Goal: Task Accomplishment & Management: Manage account settings

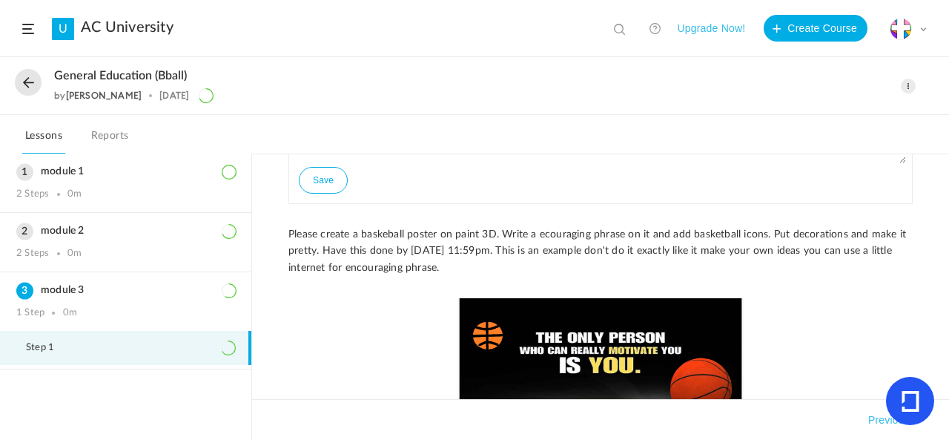
scroll to position [117, 0]
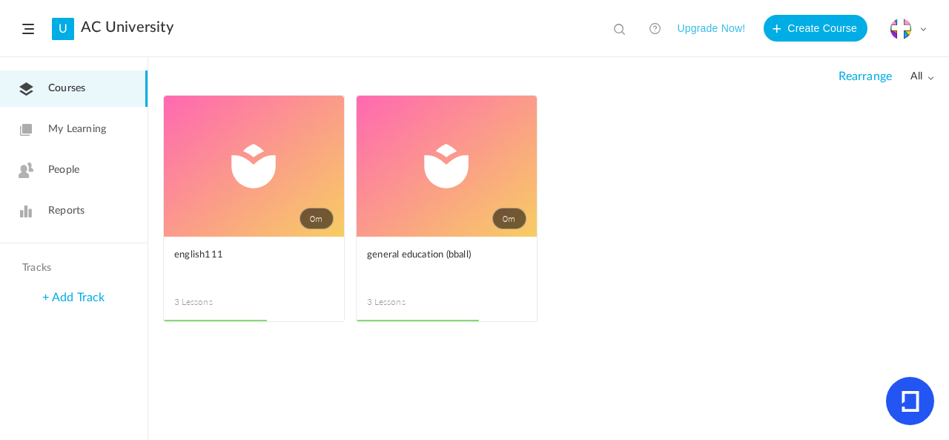
click at [42, 179] on link "People" at bounding box center [74, 170] width 148 height 36
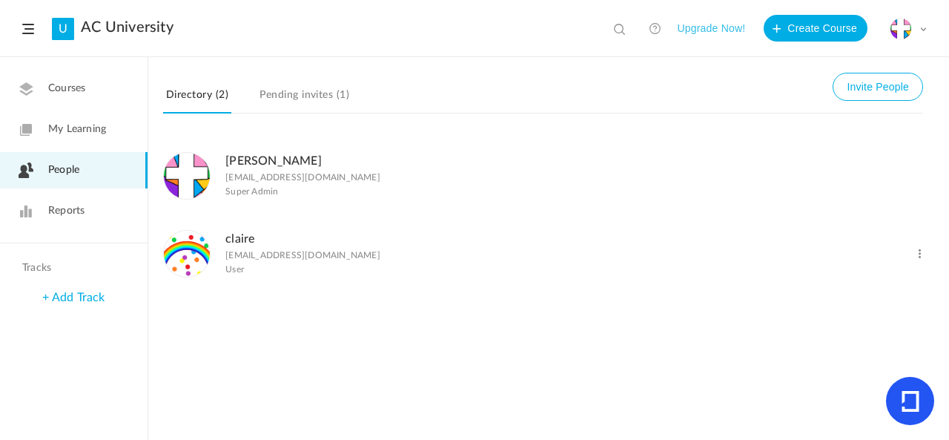
click at [727, 260] on div "[PERSON_NAME] [PERSON_NAME][EMAIL_ADDRESS][DOMAIN_NAME] User" at bounding box center [490, 253] width 654 height 48
click at [332, 246] on h3 "claire" at bounding box center [302, 239] width 155 height 14
click at [243, 260] on p "[EMAIL_ADDRESS][DOMAIN_NAME]" at bounding box center [302, 255] width 155 height 10
click at [201, 253] on img at bounding box center [187, 254] width 46 height 46
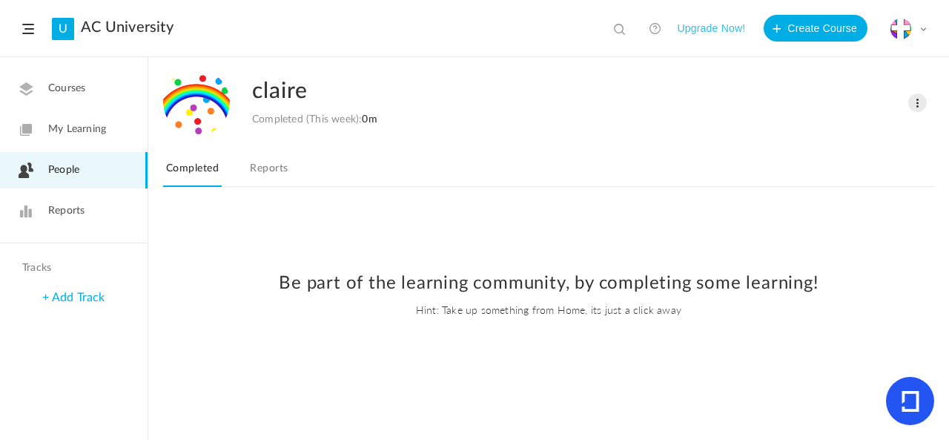
click at [272, 177] on link "Reports" at bounding box center [269, 173] width 44 height 28
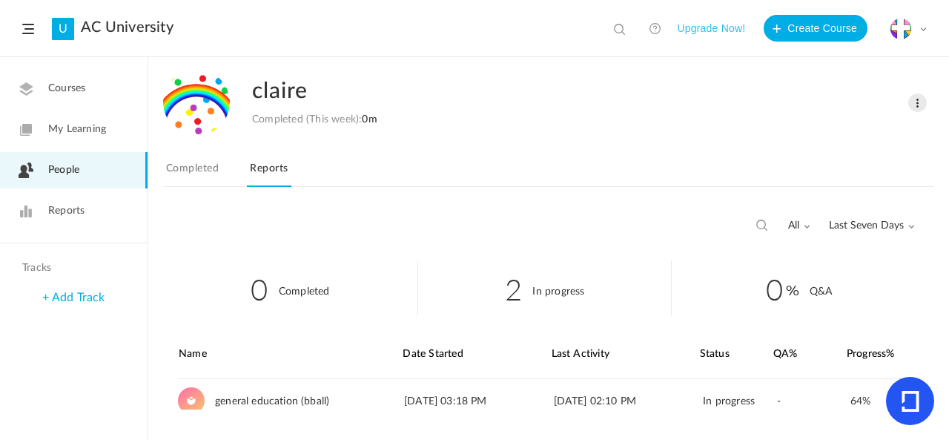
click at [92, 213] on link "Reports" at bounding box center [74, 211] width 148 height 36
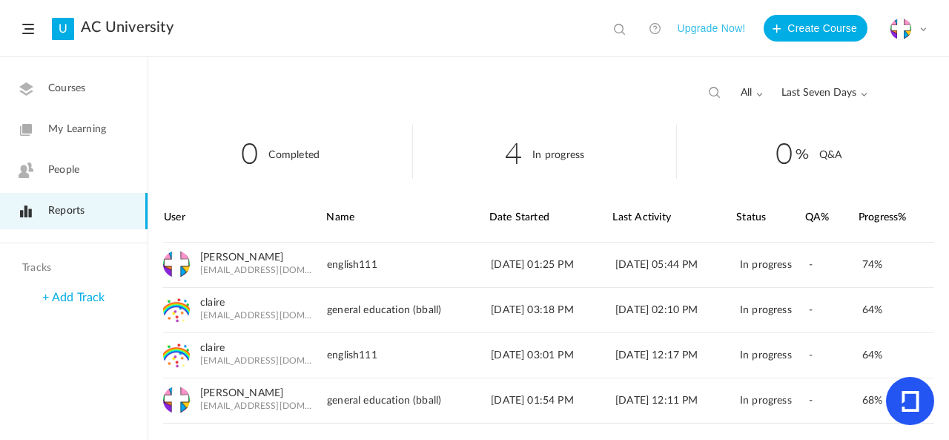
click at [90, 183] on link "People" at bounding box center [74, 170] width 148 height 36
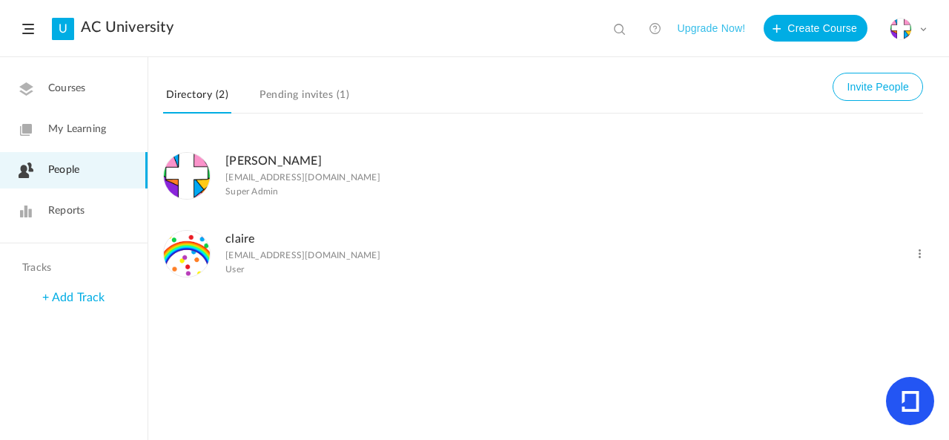
click at [192, 256] on img at bounding box center [187, 254] width 46 height 46
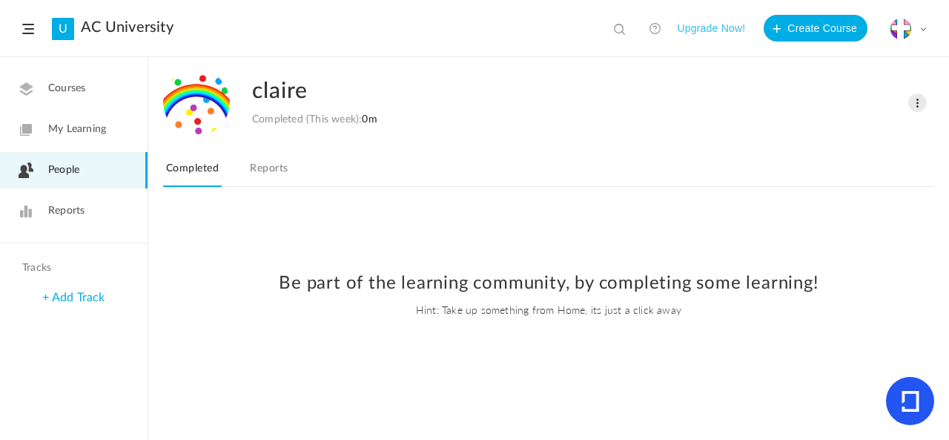
click at [273, 177] on link "Reports" at bounding box center [269, 173] width 44 height 28
click at [67, 93] on span "Courses" at bounding box center [66, 89] width 37 height 16
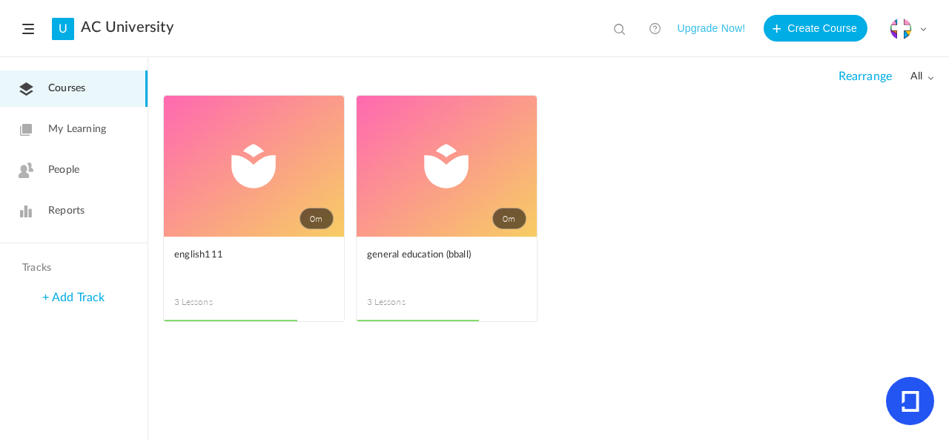
click at [65, 159] on link "People" at bounding box center [74, 170] width 148 height 36
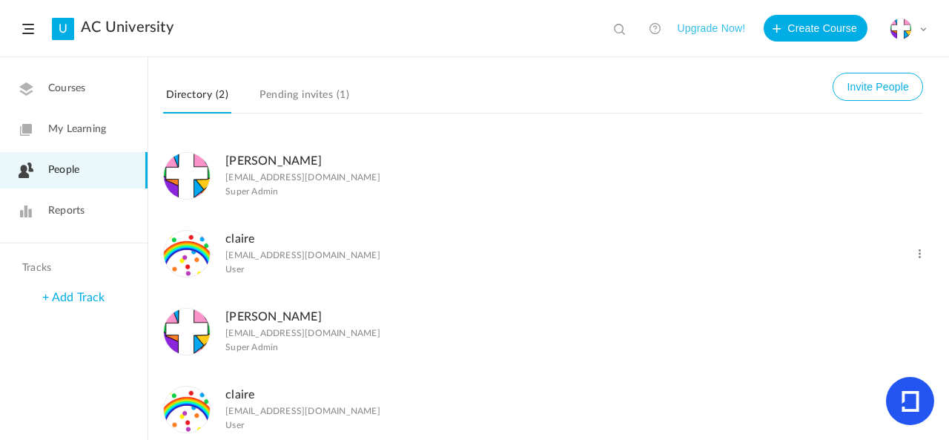
scroll to position [27, 0]
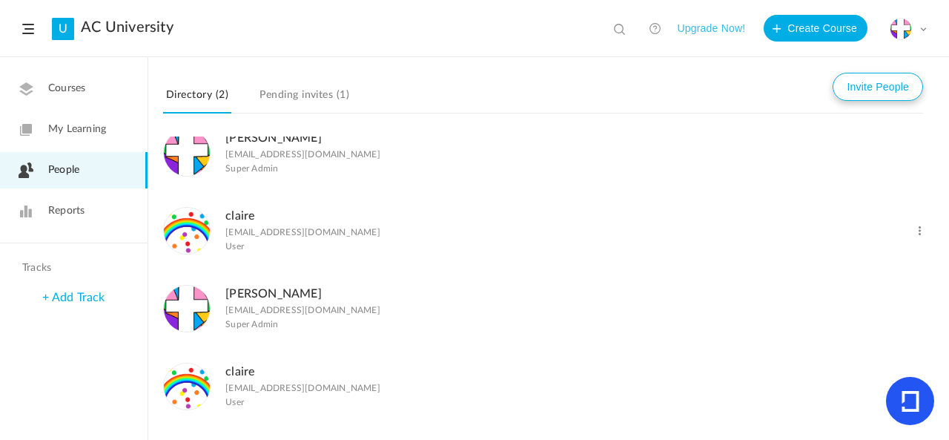
click at [892, 83] on button "Invite People" at bounding box center [878, 87] width 90 height 28
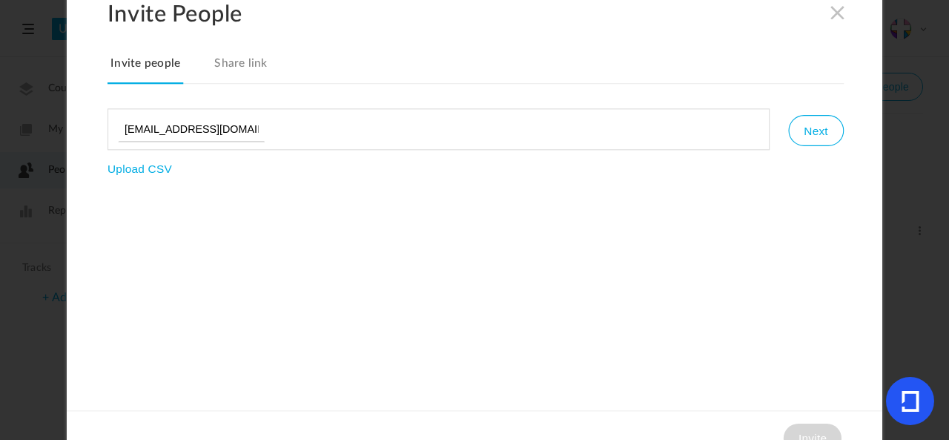
type input "[EMAIL_ADDRESS][DOMAIN_NAME]"
click at [811, 138] on button "Next" at bounding box center [815, 130] width 55 height 31
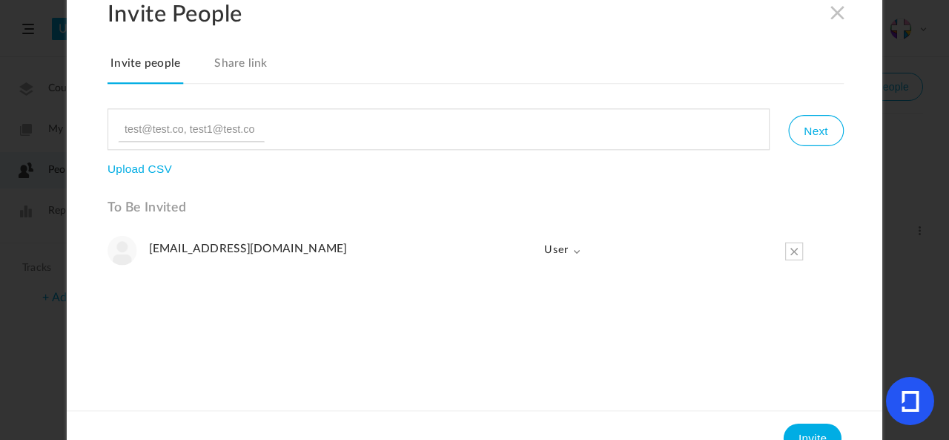
scroll to position [24, 0]
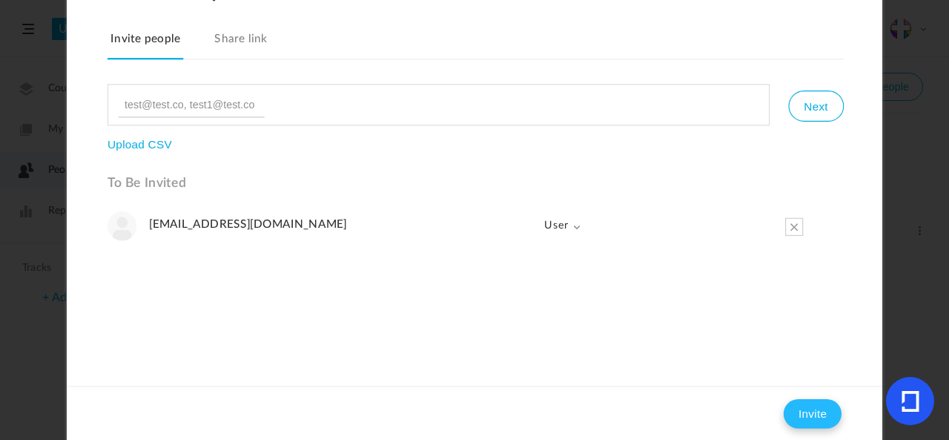
click at [815, 403] on button "Invite" at bounding box center [813, 413] width 58 height 30
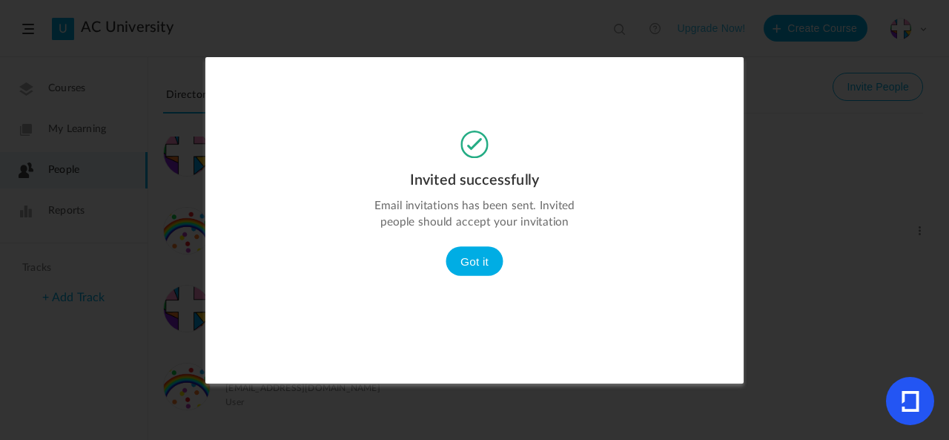
scroll to position [0, 0]
click at [467, 270] on button "Got it" at bounding box center [475, 261] width 58 height 30
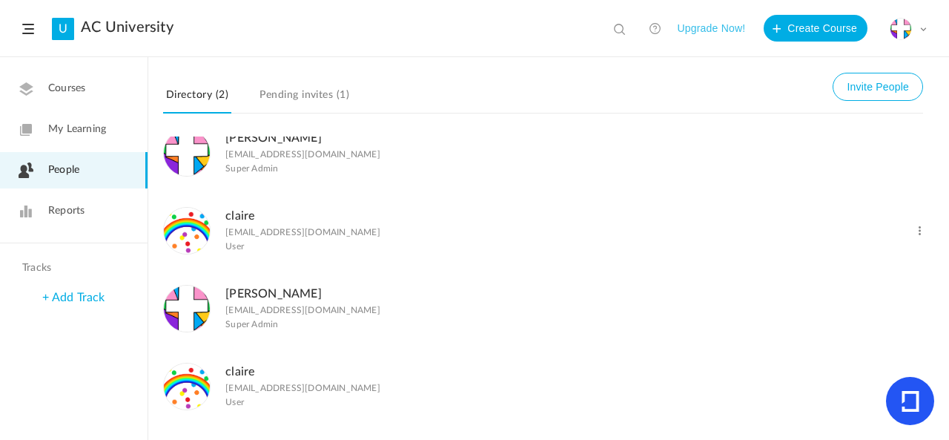
scroll to position [26, 0]
click at [919, 228] on span at bounding box center [920, 231] width 14 height 14
click at [878, 292] on link "Delete User" at bounding box center [872, 290] width 110 height 27
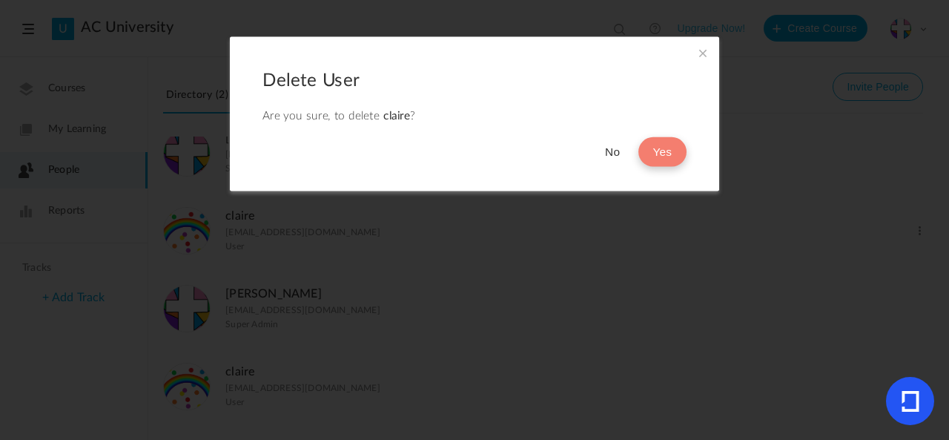
click at [648, 145] on button "Yes" at bounding box center [663, 153] width 48 height 30
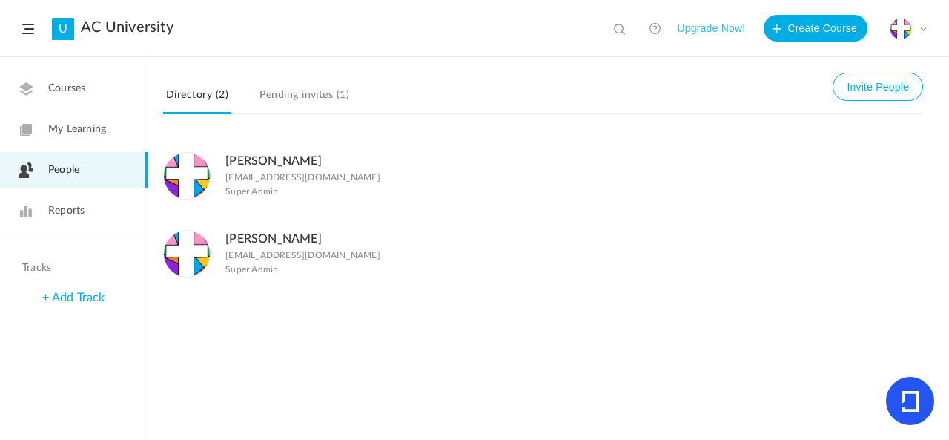
scroll to position [0, 0]
click at [888, 99] on button "Invite People" at bounding box center [878, 87] width 90 height 28
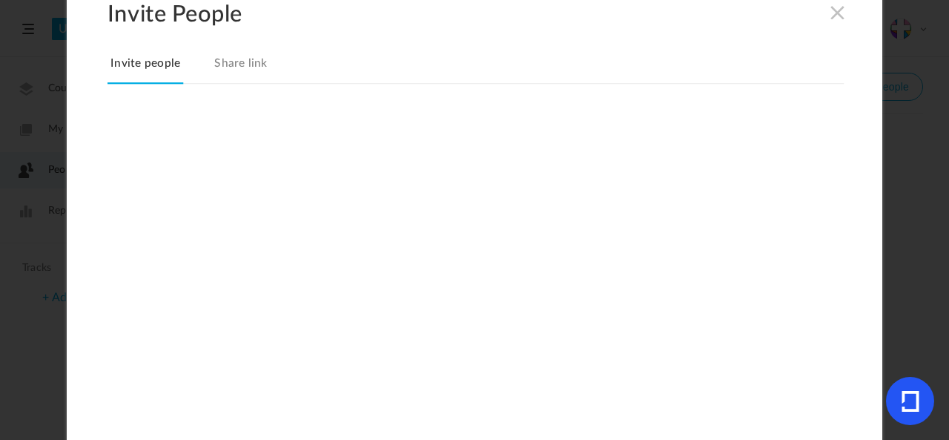
click at [233, 59] on link "Share link" at bounding box center [240, 68] width 59 height 31
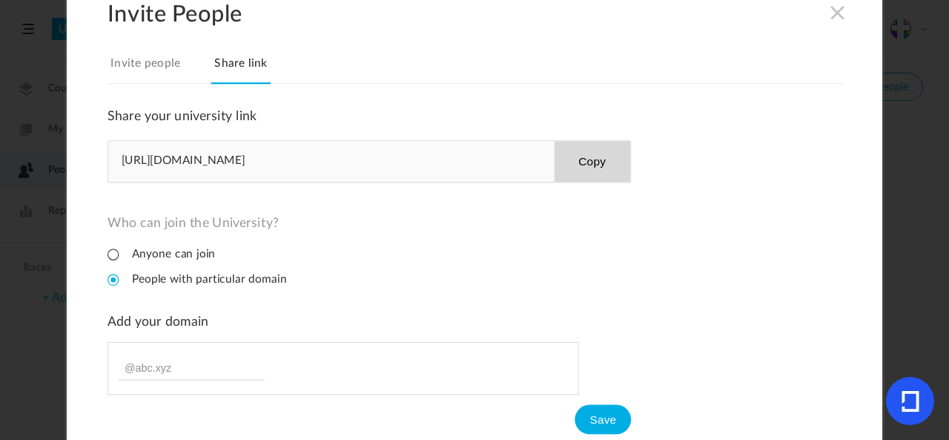
click at [148, 62] on link "Invite people" at bounding box center [146, 68] width 76 height 31
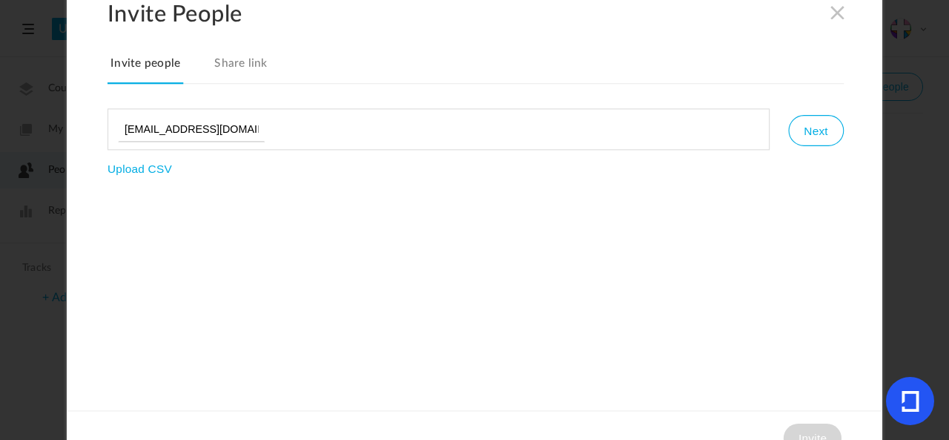
type input "[EMAIL_ADDRESS][DOMAIN_NAME]"
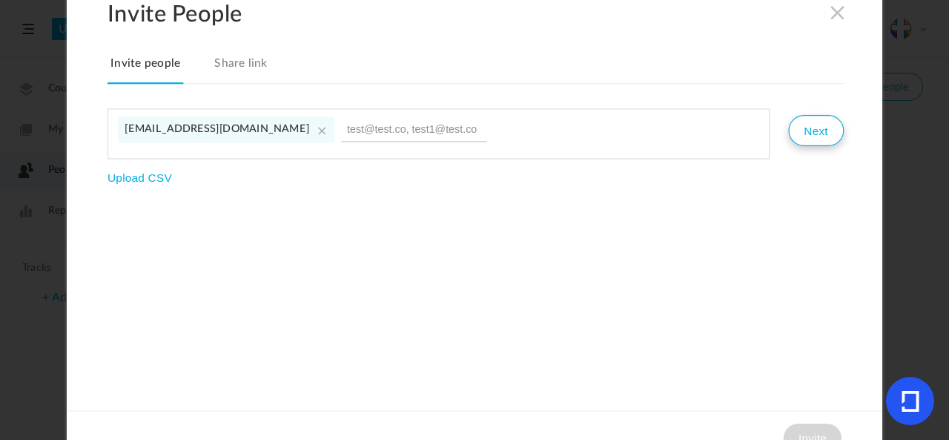
click at [826, 132] on button "Next" at bounding box center [815, 130] width 55 height 31
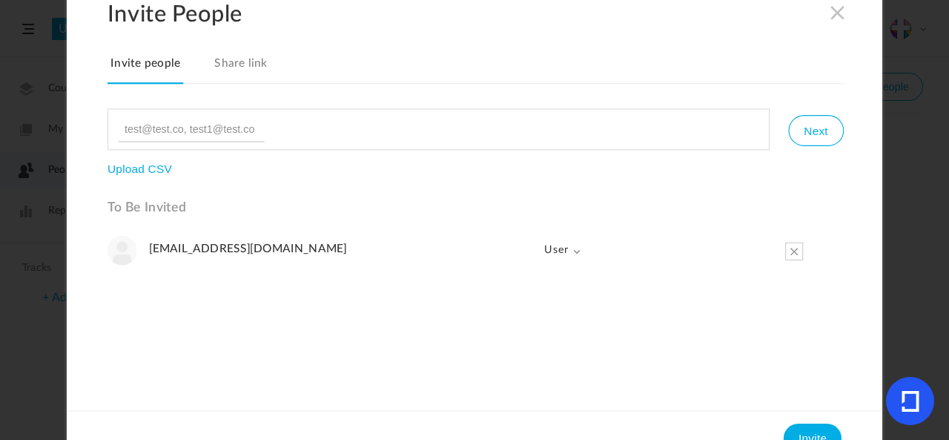
click at [820, 427] on button "Invite" at bounding box center [813, 438] width 58 height 30
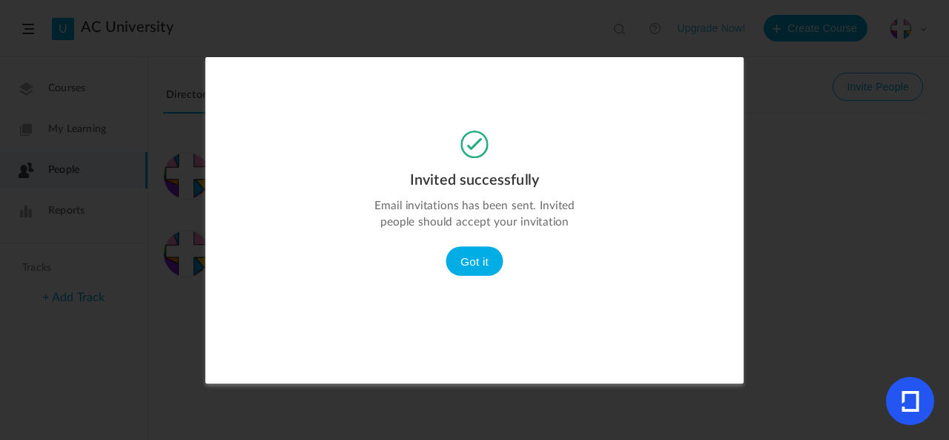
click at [476, 254] on button "Got it" at bounding box center [475, 261] width 58 height 30
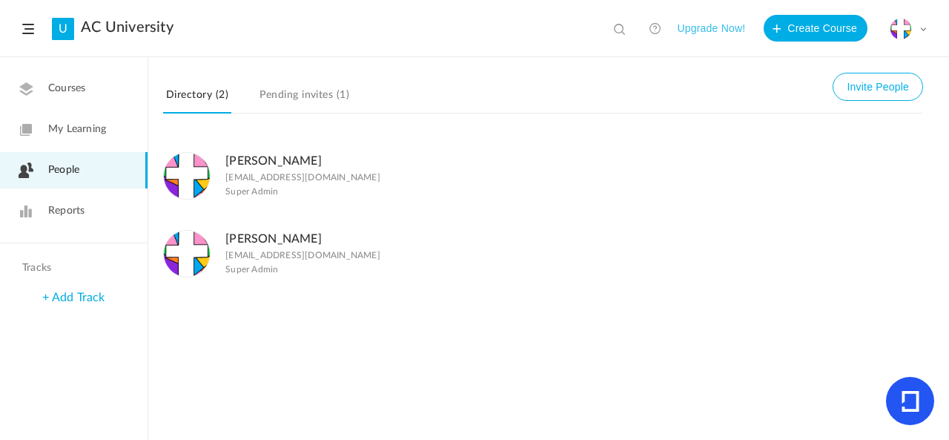
click at [301, 93] on link "Pending invites (1)" at bounding box center [305, 99] width 96 height 28
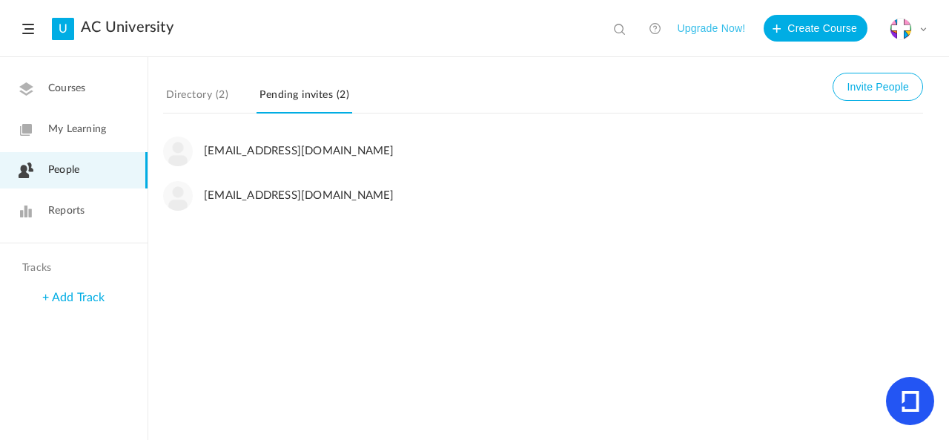
click at [215, 92] on link "Directory (2)" at bounding box center [197, 99] width 68 height 28
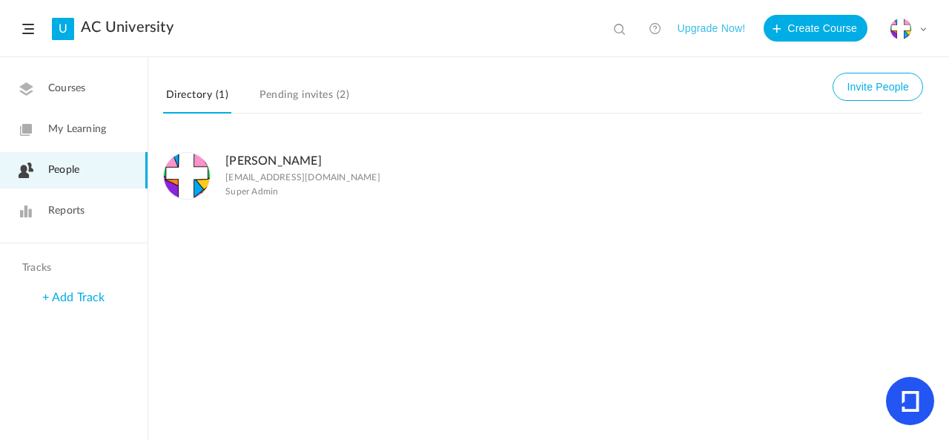
click at [285, 90] on link "Pending invites (2)" at bounding box center [305, 99] width 96 height 28
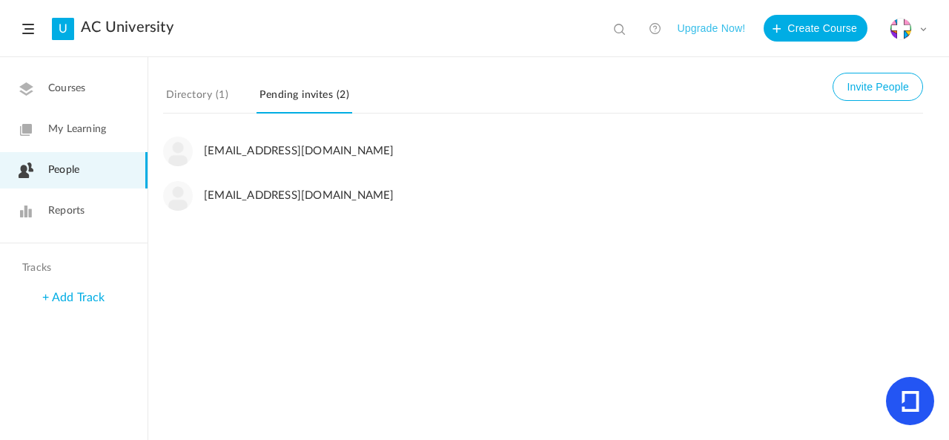
click at [208, 86] on link "Directory (1)" at bounding box center [197, 99] width 68 height 28
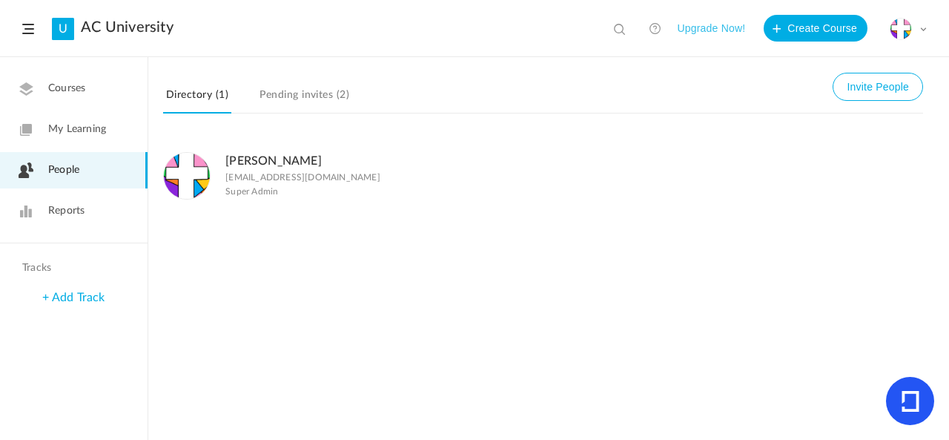
click at [108, 118] on link "My Learning" at bounding box center [74, 129] width 148 height 36
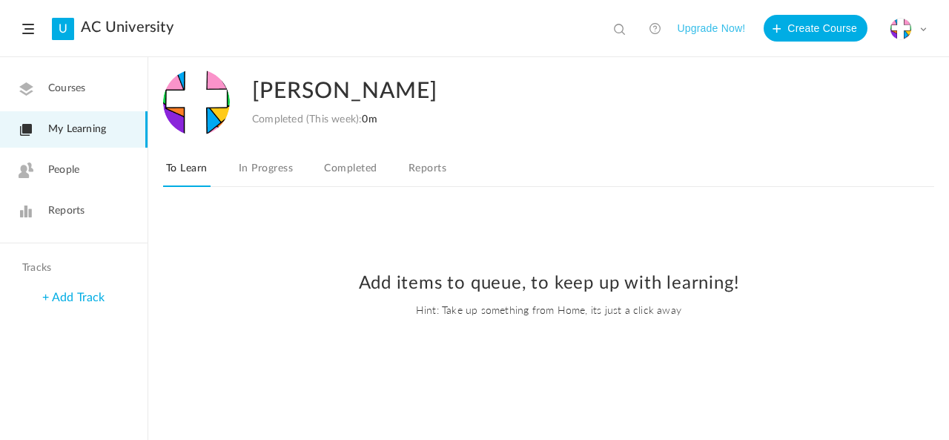
click at [123, 164] on link "People" at bounding box center [74, 170] width 148 height 36
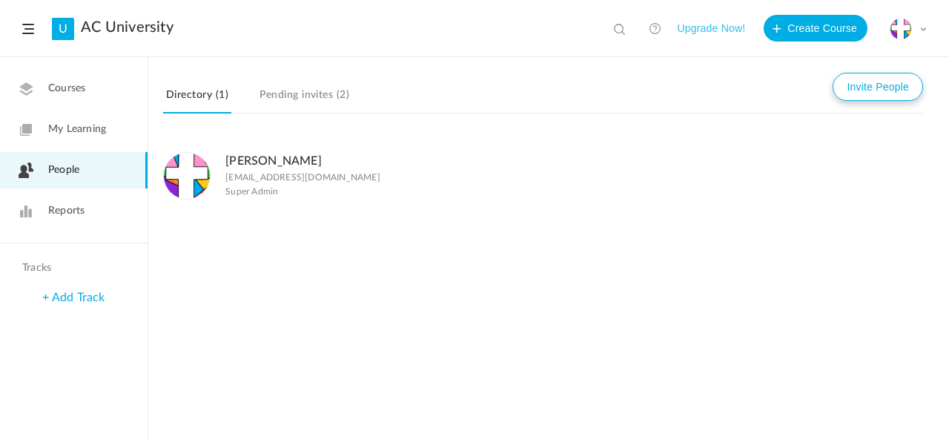
click at [880, 93] on button "Invite People" at bounding box center [878, 87] width 90 height 28
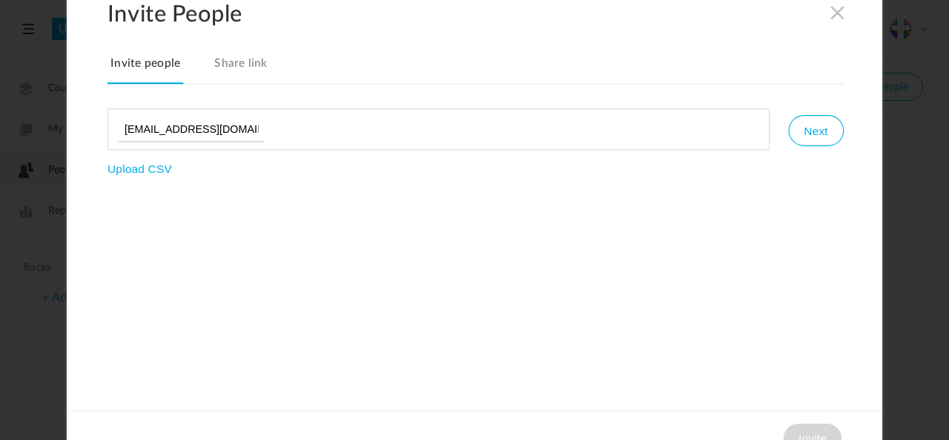
type input "[EMAIL_ADDRESS][DOMAIN_NAME]"
click at [820, 124] on button "Next" at bounding box center [815, 130] width 55 height 31
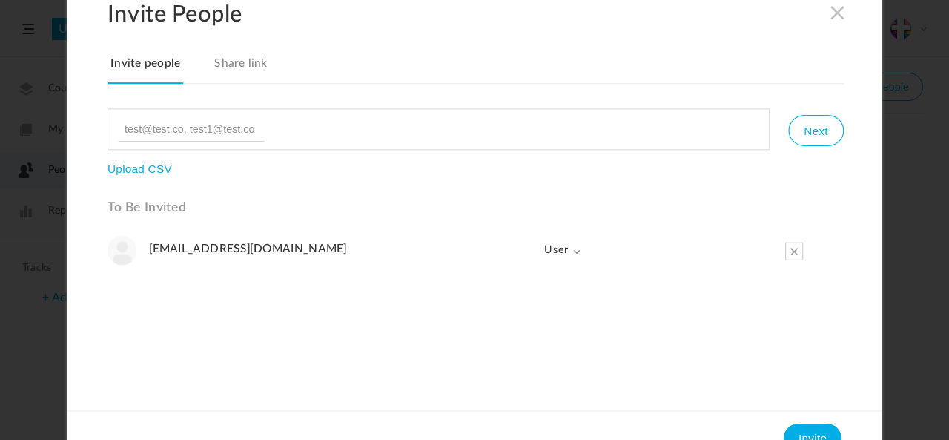
scroll to position [24, 0]
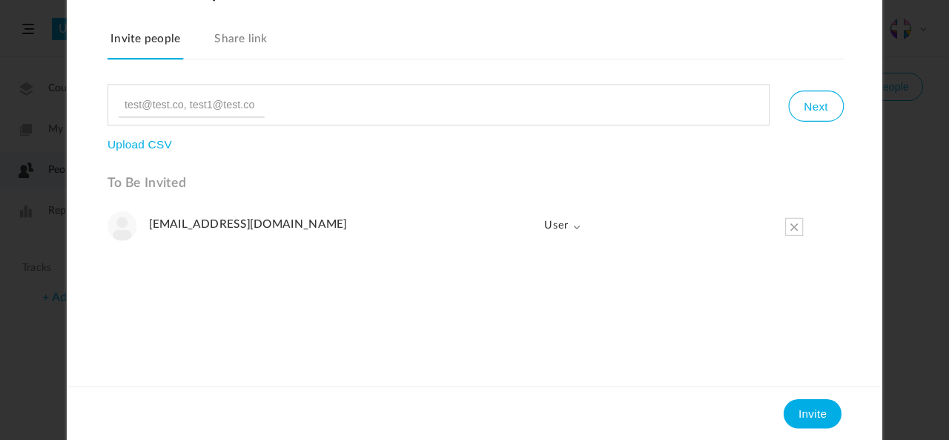
click at [820, 421] on button "Invite" at bounding box center [813, 413] width 58 height 30
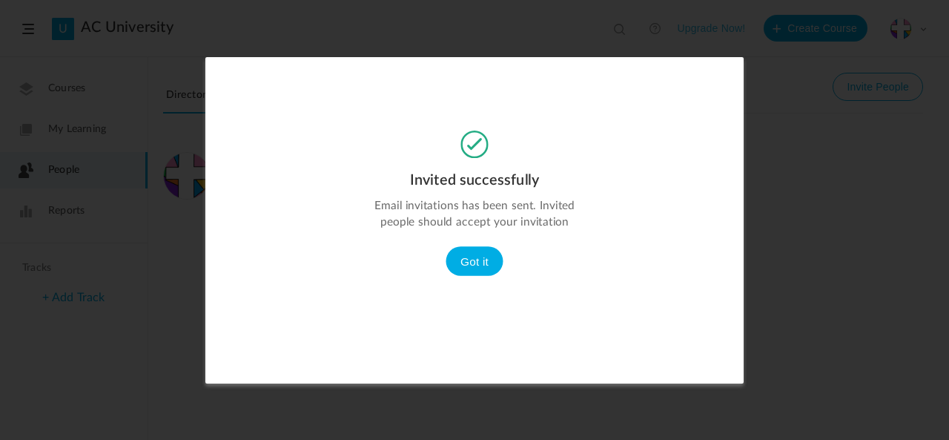
scroll to position [0, 0]
click at [479, 258] on button "Got it" at bounding box center [475, 261] width 58 height 30
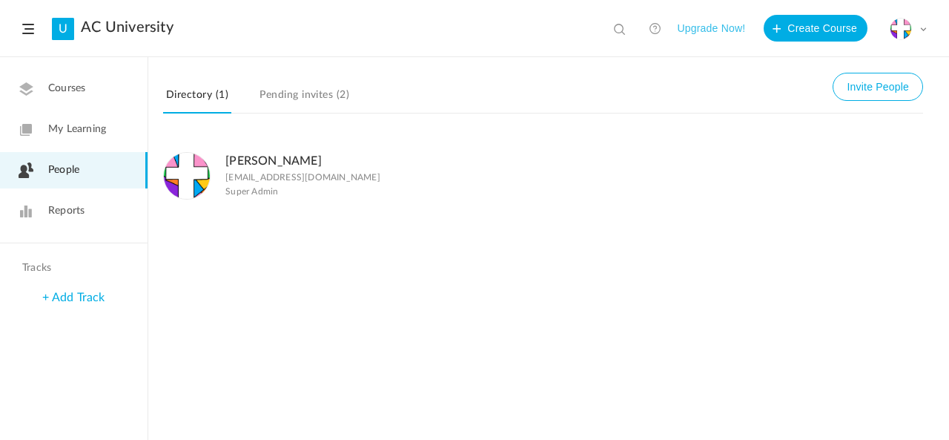
click at [338, 95] on link "Pending invites (2)" at bounding box center [305, 99] width 96 height 28
click at [318, 99] on link "Pending invites (2)" at bounding box center [305, 99] width 96 height 28
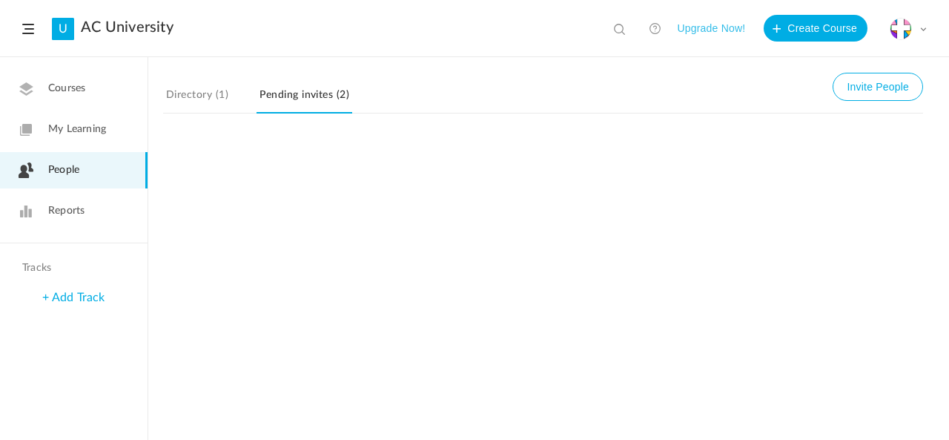
click at [107, 217] on link "Reports" at bounding box center [74, 211] width 148 height 36
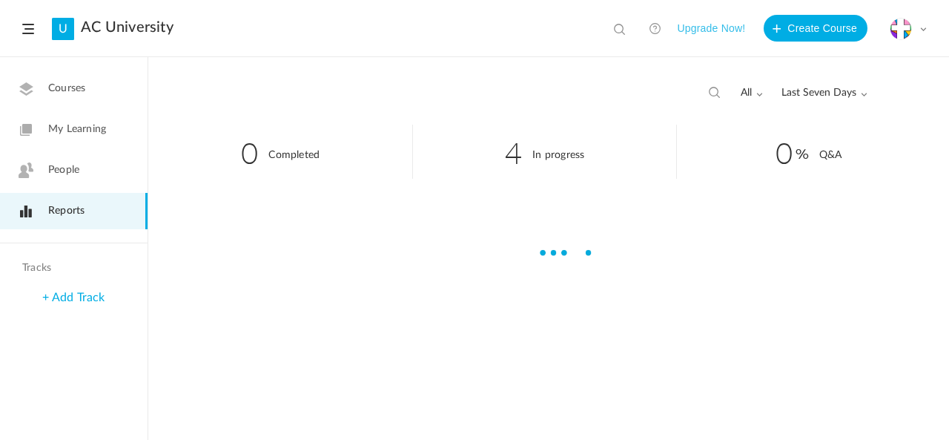
click at [119, 154] on link "People" at bounding box center [74, 170] width 148 height 36
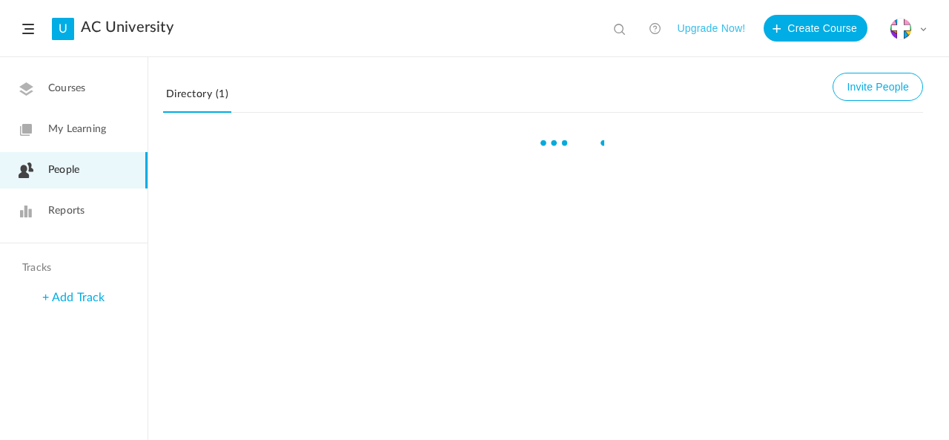
click at [105, 138] on link "My Learning" at bounding box center [74, 129] width 148 height 36
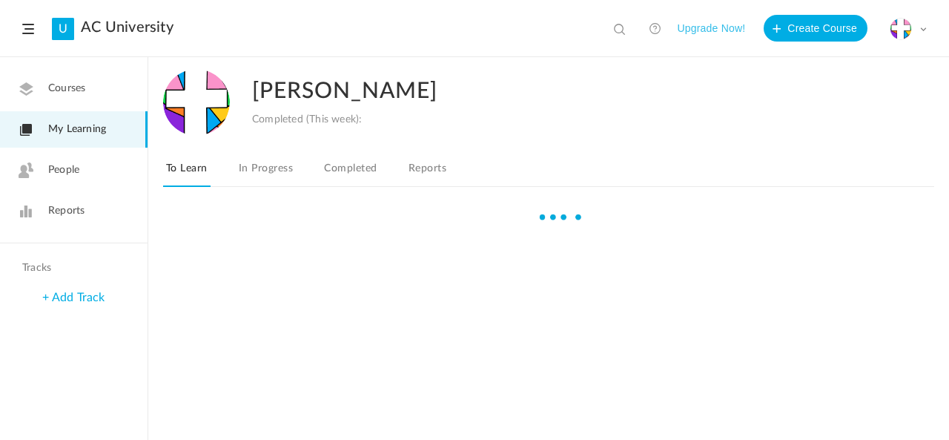
click at [98, 95] on link "Courses" at bounding box center [74, 88] width 148 height 36
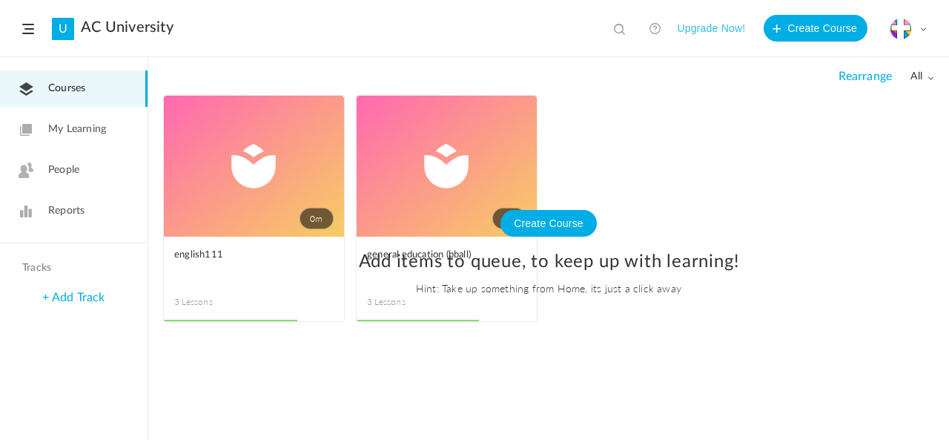
click at [45, 127] on link "My Learning" at bounding box center [74, 129] width 148 height 36
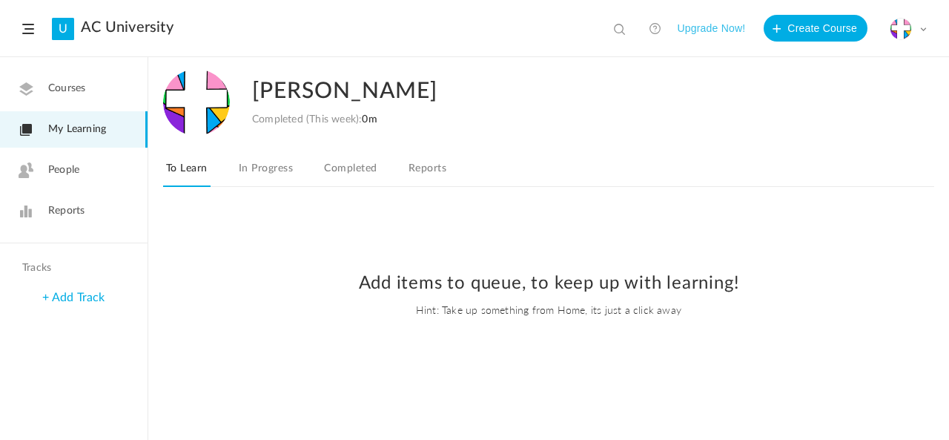
click at [84, 173] on link "People" at bounding box center [74, 170] width 148 height 36
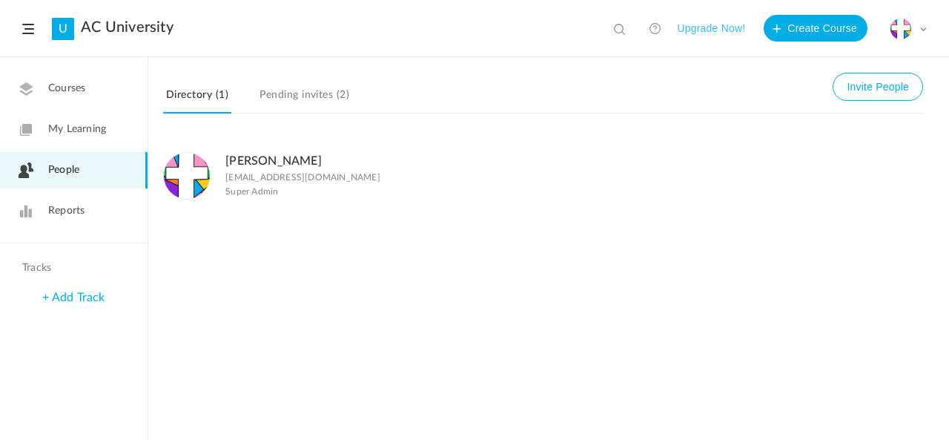
click at [93, 210] on link "Reports" at bounding box center [74, 211] width 148 height 36
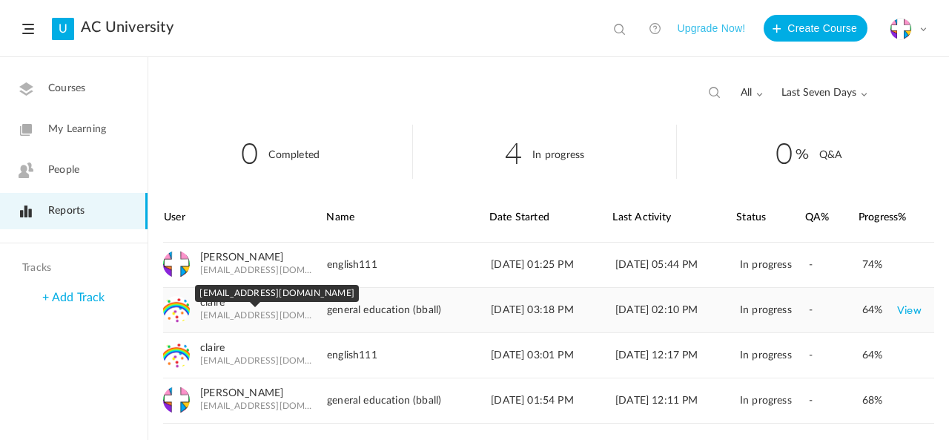
click at [248, 311] on span "[EMAIL_ADDRESS][DOMAIN_NAME]" at bounding box center [256, 315] width 112 height 10
click at [908, 315] on link "View" at bounding box center [910, 310] width 24 height 27
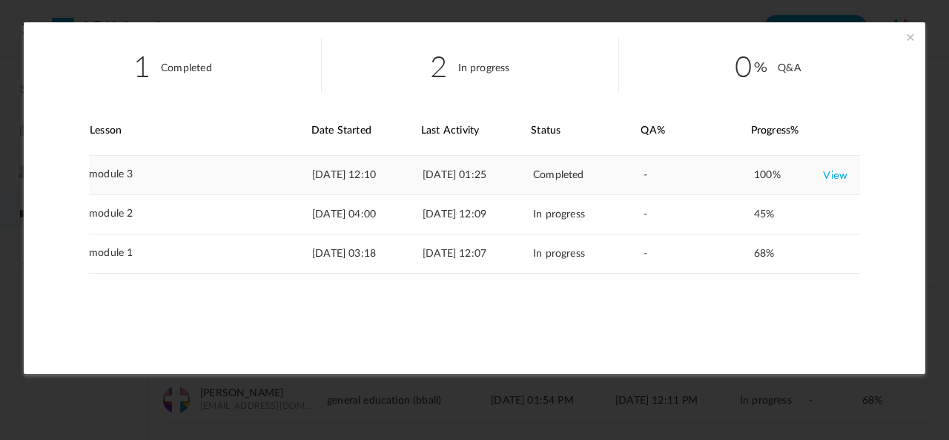
click at [823, 177] on link "View" at bounding box center [835, 175] width 24 height 27
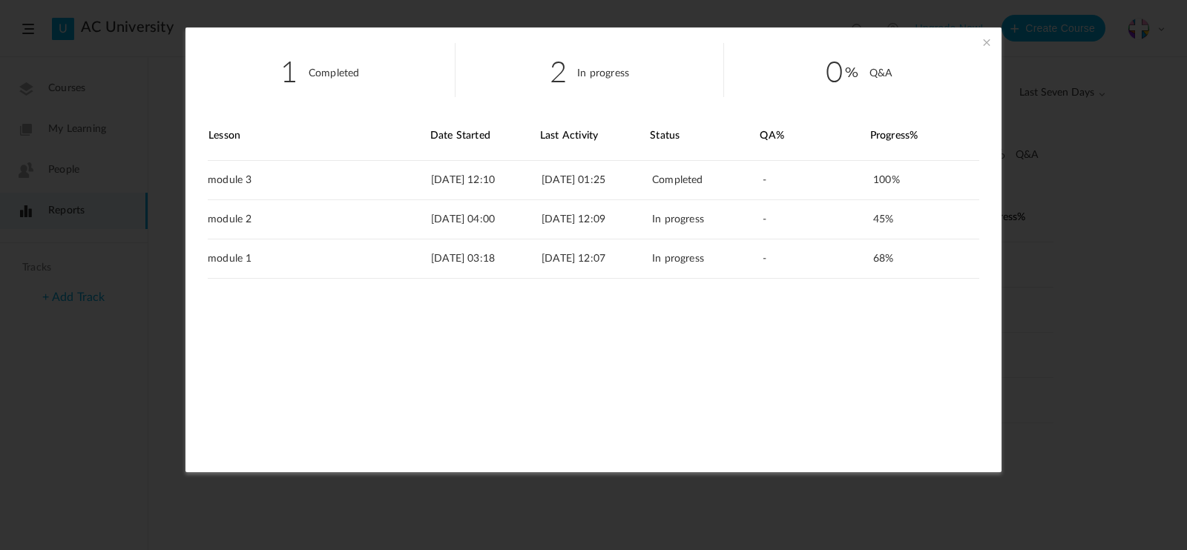
click at [949, 40] on span at bounding box center [986, 42] width 15 height 15
click at [949, 40] on li "Upgrade Now!" at bounding box center [948, 28] width 83 height 27
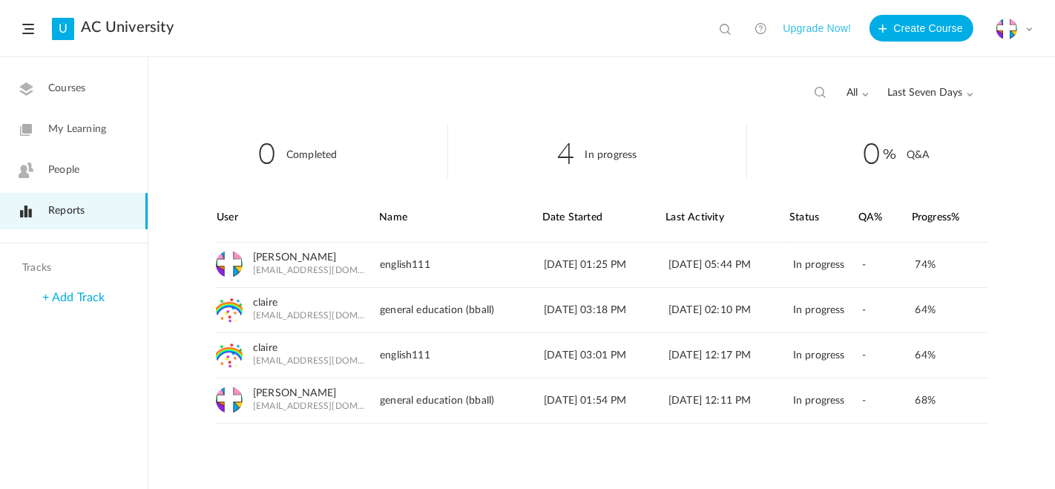
click at [475, 122] on div "all All Completed In Progress Last Seven Days All Time Last Seven Days Custom R…" at bounding box center [601, 91] width 906 height 67
